Goal: Task Accomplishment & Management: Use online tool/utility

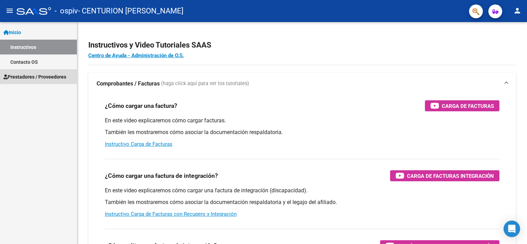
click at [30, 79] on span "Prestadores / Proveedores" at bounding box center [34, 77] width 63 height 8
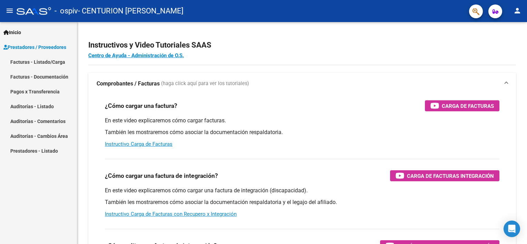
click at [34, 59] on link "Facturas - Listado/Carga" at bounding box center [38, 62] width 77 height 15
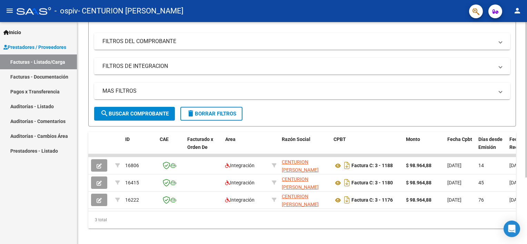
scroll to position [95, 0]
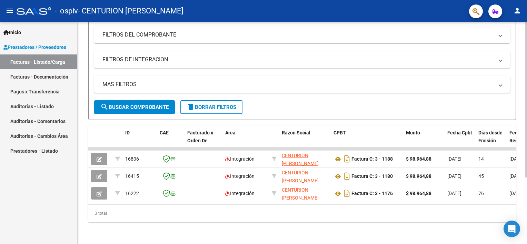
click at [518, 169] on div "Video tutorial PRESTADORES -> Listado de CPBTs Emitidos por Prestadores / Prove…" at bounding box center [303, 87] width 452 height 313
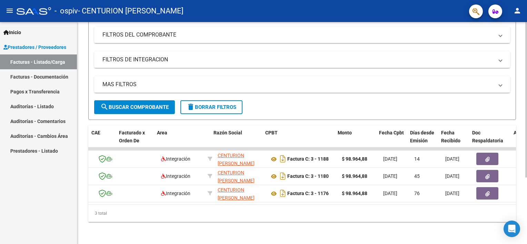
scroll to position [0, 68]
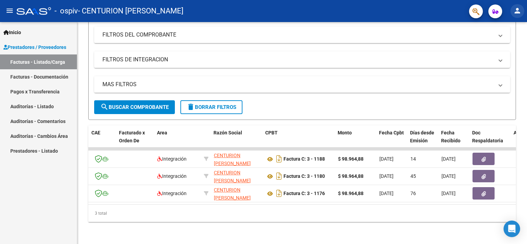
click at [520, 10] on mat-icon "person" at bounding box center [517, 11] width 8 height 8
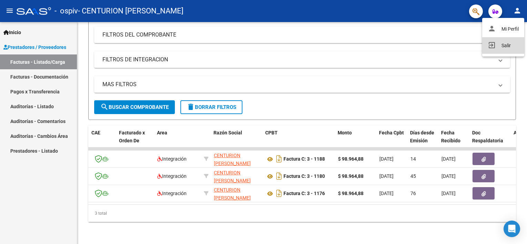
click at [506, 49] on button "exit_to_app Salir" at bounding box center [503, 45] width 42 height 17
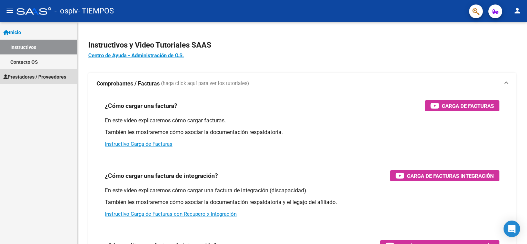
click at [38, 77] on span "Prestadores / Proveedores" at bounding box center [34, 77] width 63 height 8
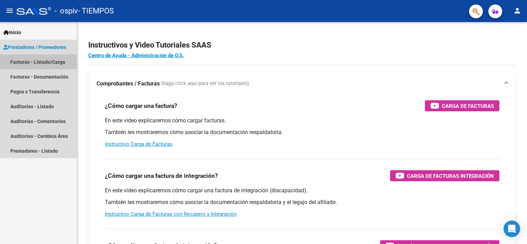
click at [38, 59] on link "Facturas - Listado/Carga" at bounding box center [38, 62] width 77 height 15
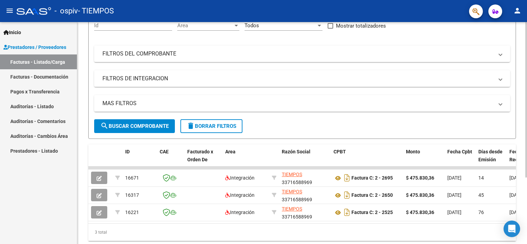
scroll to position [95, 0]
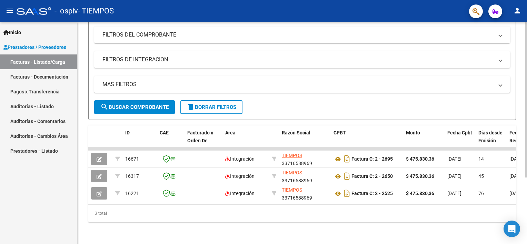
click at [520, 180] on div "Video tutorial PRESTADORES -> Listado de CPBTs Emitidos por Prestadores / Prove…" at bounding box center [303, 87] width 452 height 313
